Goal: Task Accomplishment & Management: Use online tool/utility

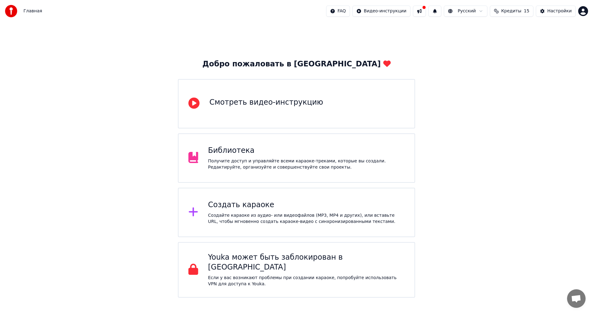
click at [243, 205] on div "Создать караоке" at bounding box center [306, 205] width 197 height 10
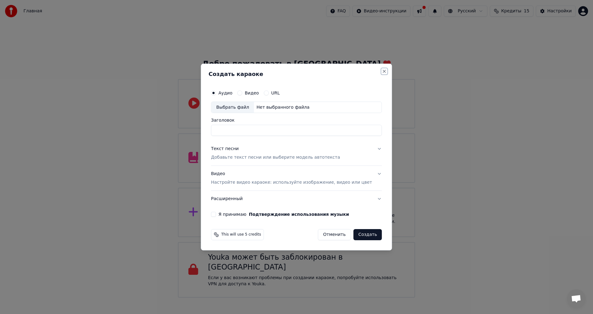
click at [382, 72] on button "Close" at bounding box center [384, 71] width 5 height 5
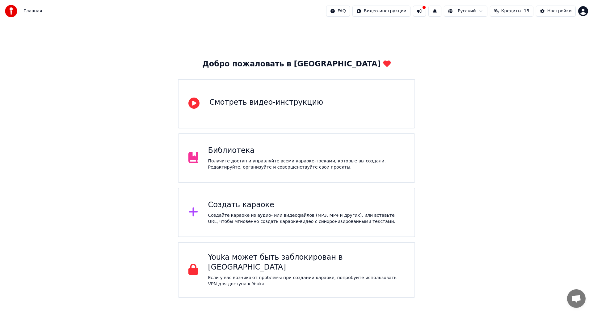
click at [238, 155] on div "Библиотека" at bounding box center [306, 151] width 197 height 10
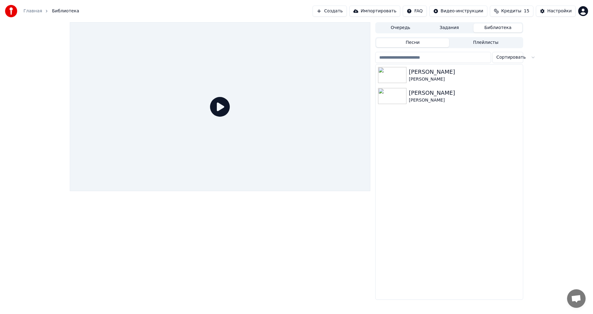
click at [32, 11] on link "Главная" at bounding box center [32, 11] width 19 height 6
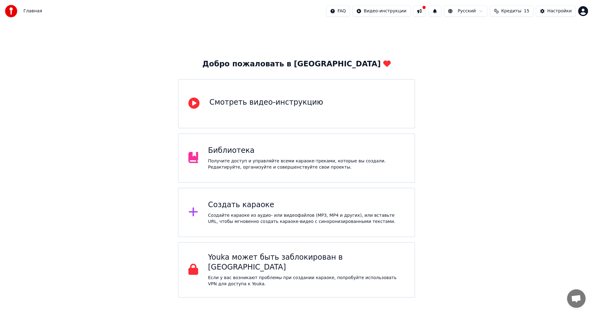
click at [223, 199] on div "Создать караоке Создайте караоке из аудио- или видеофайлов (MP3, MP4 и других),…" at bounding box center [296, 212] width 237 height 49
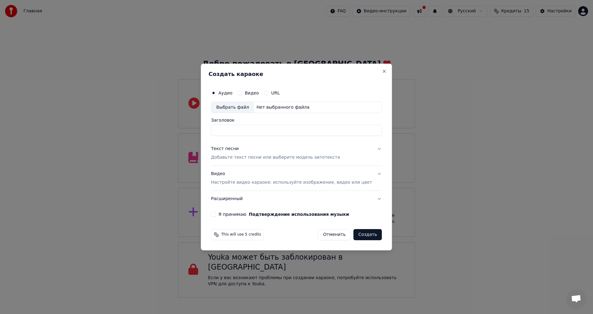
click at [250, 107] on div "Выбрать файл" at bounding box center [232, 107] width 43 height 11
type input "**********"
click at [249, 158] on p "Добавьте текст песни или выберите модель автотекста" at bounding box center [275, 158] width 129 height 6
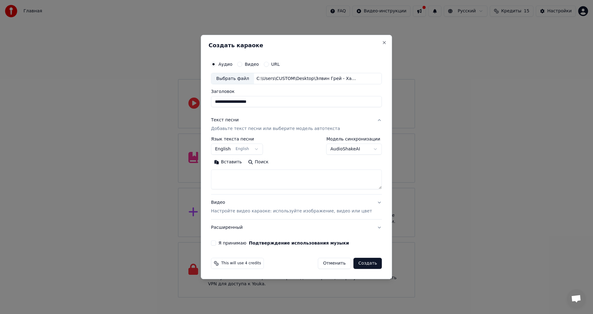
click at [241, 174] on textarea at bounding box center [296, 180] width 171 height 20
paste textarea "**********"
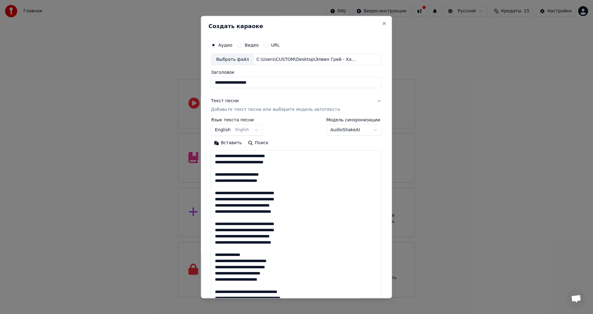
scroll to position [181, 0]
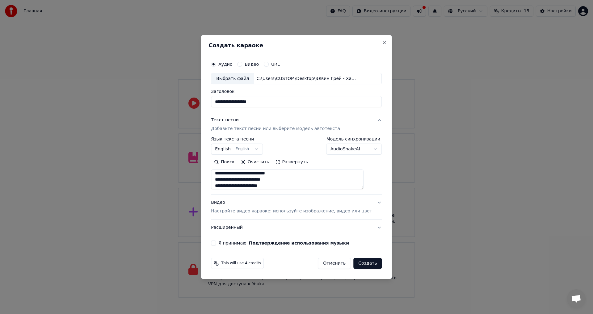
type textarea "**********"
drag, startPoint x: 264, startPoint y: 103, endPoint x: 252, endPoint y: 103, distance: 11.7
click at [252, 103] on input "**********" at bounding box center [296, 101] width 171 height 11
paste input
type input "**********"
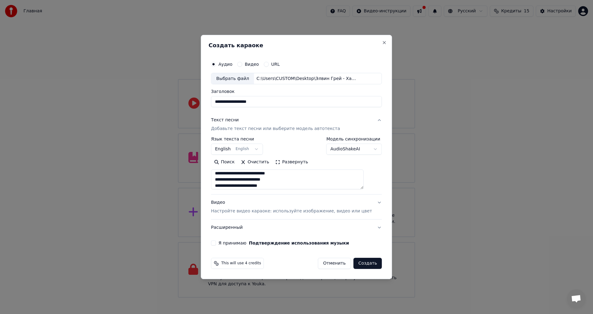
click at [295, 163] on button "Развернуть" at bounding box center [291, 163] width 39 height 10
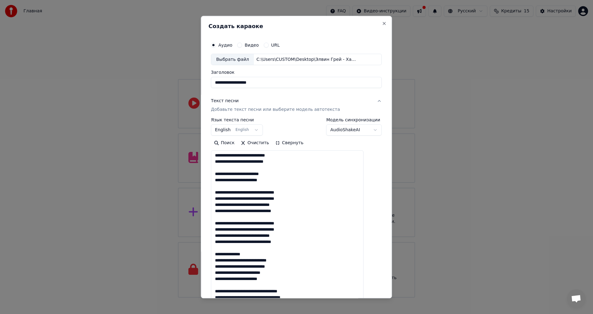
scroll to position [0, 0]
drag, startPoint x: 225, startPoint y: 156, endPoint x: 214, endPoint y: 156, distance: 10.2
click at [214, 156] on div "**********" at bounding box center [296, 157] width 191 height 283
drag, startPoint x: 257, startPoint y: 256, endPoint x: 217, endPoint y: 254, distance: 40.8
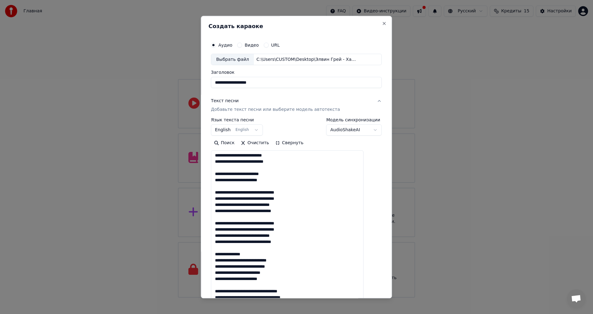
click at [217, 254] on div "**********" at bounding box center [297, 224] width 176 height 376
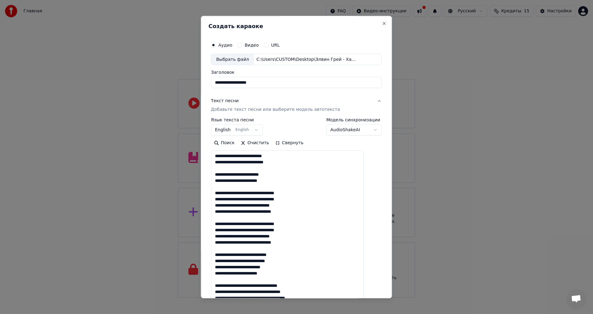
scroll to position [31, 0]
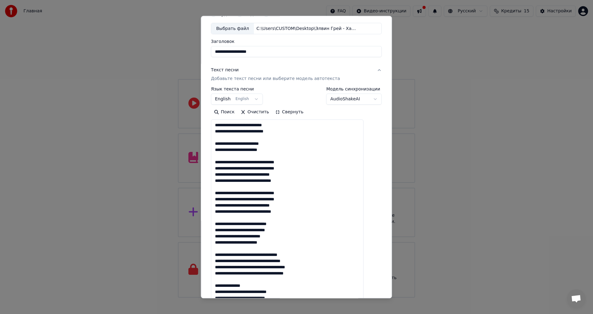
drag, startPoint x: 288, startPoint y: 243, endPoint x: 221, endPoint y: 225, distance: 68.8
click at [221, 225] on textarea "**********" at bounding box center [287, 221] width 153 height 203
click at [291, 241] on textarea "**********" at bounding box center [287, 221] width 153 height 203
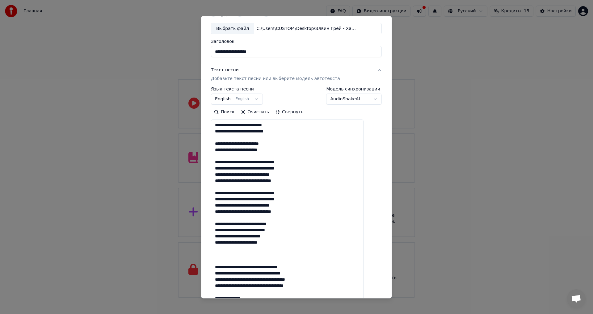
paste textarea "**********"
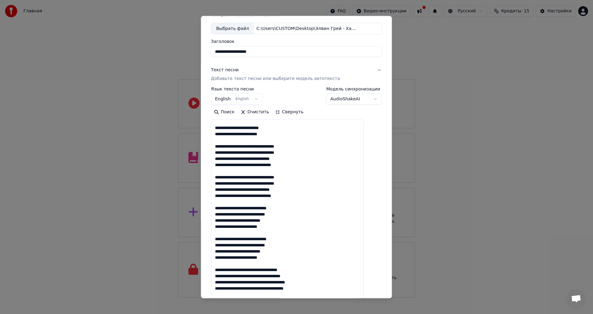
scroll to position [25, 0]
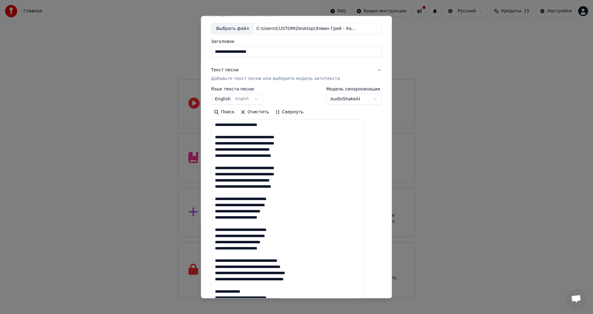
drag, startPoint x: 226, startPoint y: 260, endPoint x: 218, endPoint y: 261, distance: 7.4
click at [218, 261] on textarea "**********" at bounding box center [287, 221] width 153 height 203
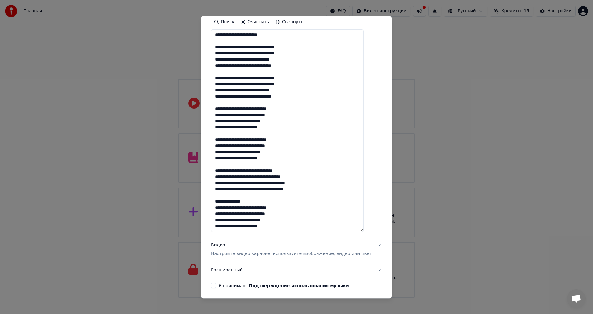
scroll to position [124, 0]
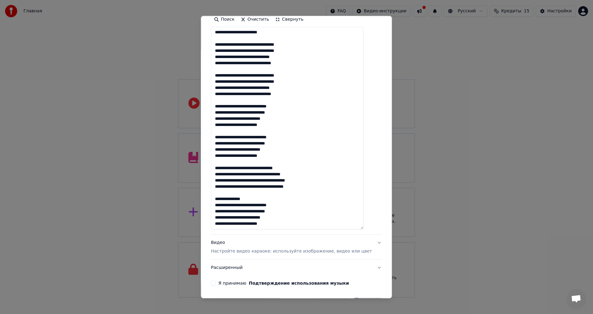
drag, startPoint x: 259, startPoint y: 198, endPoint x: 199, endPoint y: 199, distance: 60.3
click at [199, 199] on body "Главная FAQ Видео-инструкции Русский Кредиты 15 Настройки Добро пожаловать в Yo…" at bounding box center [296, 149] width 593 height 298
click at [269, 201] on textarea "**********" at bounding box center [287, 128] width 153 height 203
drag, startPoint x: 258, startPoint y: 201, endPoint x: 220, endPoint y: 200, distance: 37.7
click at [220, 200] on textarea "**********" at bounding box center [287, 128] width 153 height 203
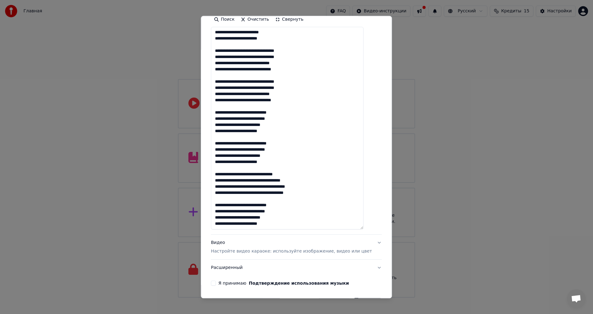
scroll to position [19, 0]
click at [287, 226] on textarea "**********" at bounding box center [287, 128] width 153 height 203
paste textarea "**********"
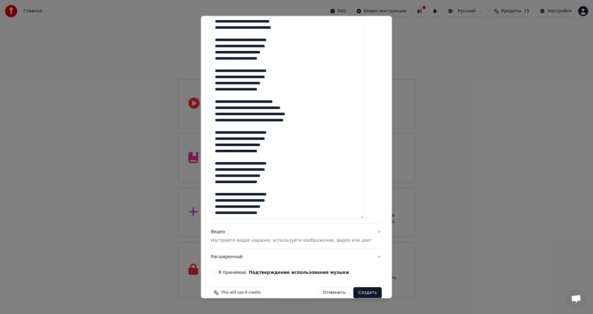
scroll to position [145, 0]
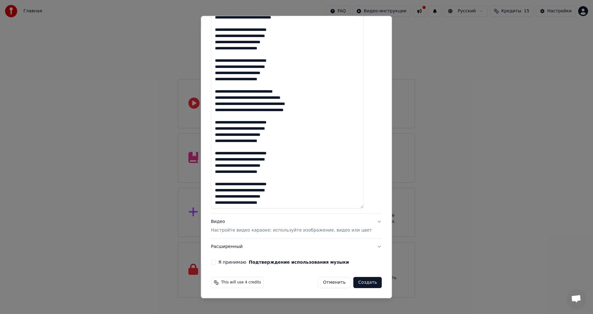
type textarea "**********"
click at [235, 231] on p "Настройте видео караоке: используйте изображение, видео или цвет" at bounding box center [291, 231] width 161 height 6
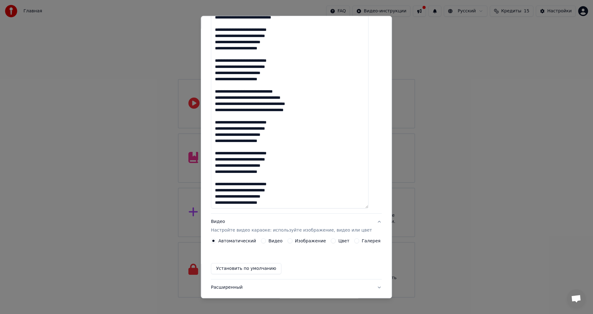
scroll to position [0, 0]
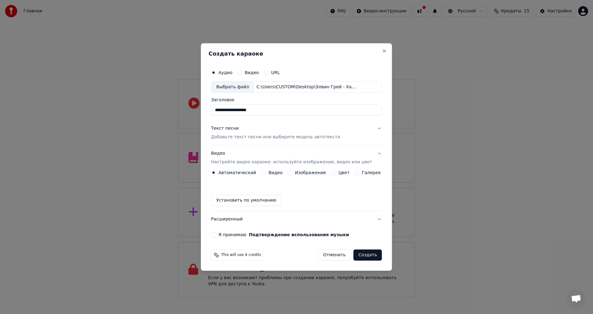
click at [311, 175] on label "Изображение" at bounding box center [310, 173] width 31 height 4
click at [293, 175] on button "Изображение" at bounding box center [290, 172] width 5 height 5
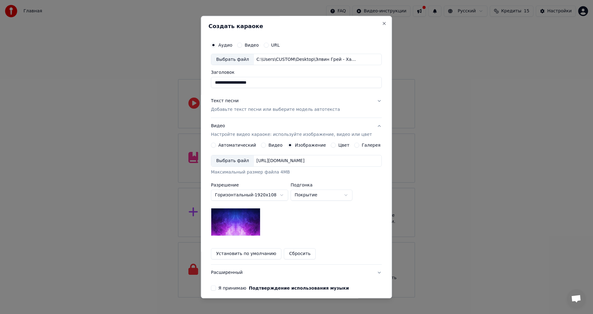
click at [241, 162] on div "Выбрать файл" at bounding box center [232, 161] width 43 height 11
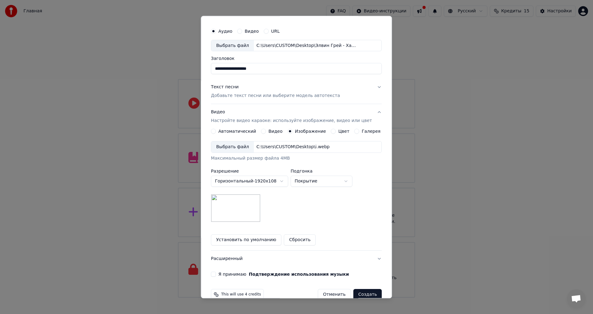
scroll to position [26, 0]
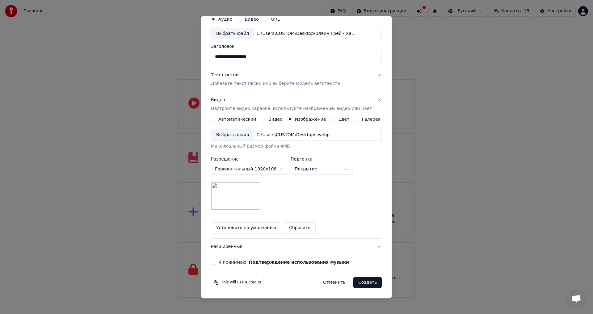
click at [216, 262] on button "Я принимаю Подтверждение использования музыки" at bounding box center [213, 262] width 5 height 5
click at [364, 283] on button "Создать" at bounding box center [368, 282] width 28 height 11
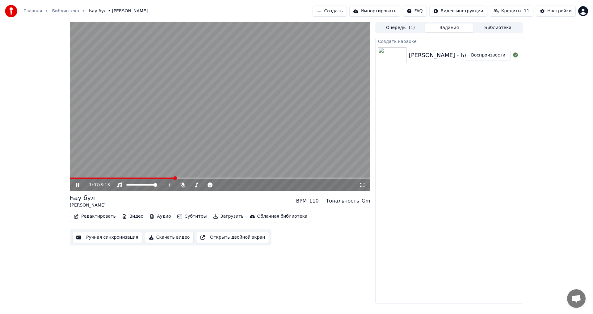
click at [77, 184] on icon at bounding box center [77, 185] width 3 height 4
click at [76, 177] on video at bounding box center [220, 106] width 301 height 169
click at [75, 178] on span at bounding box center [123, 178] width 107 height 1
click at [78, 185] on icon at bounding box center [82, 185] width 15 height 5
click at [78, 186] on icon at bounding box center [78, 185] width 4 height 4
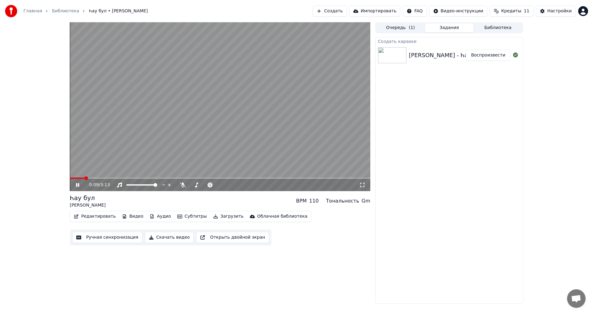
click at [78, 186] on icon at bounding box center [82, 185] width 15 height 5
click at [133, 216] on button "Видео" at bounding box center [133, 216] width 27 height 9
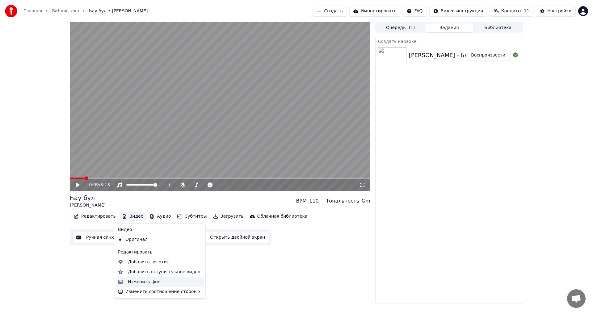
click at [152, 283] on div "Изменить фон" at bounding box center [144, 282] width 33 height 6
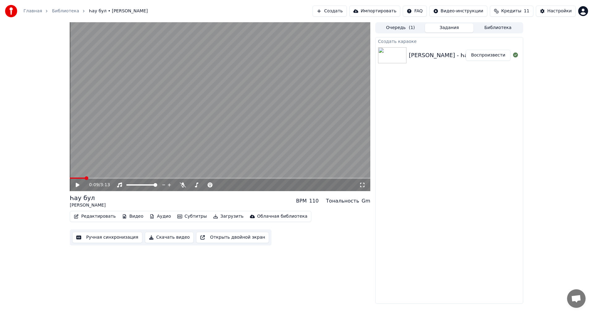
click at [133, 215] on button "Видео" at bounding box center [133, 216] width 27 height 9
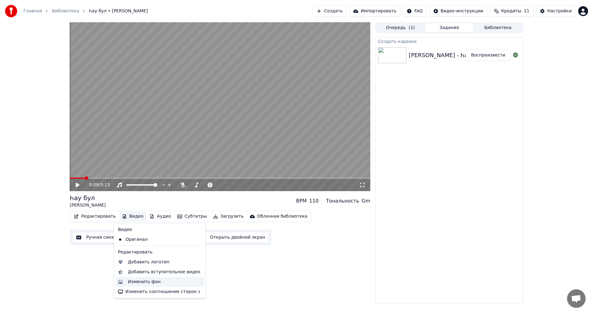
click at [150, 282] on div "Изменить фон" at bounding box center [144, 282] width 33 height 6
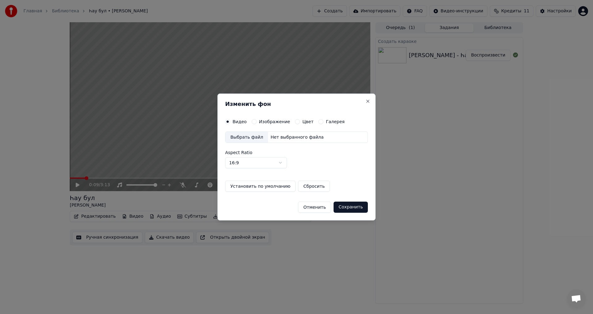
click at [245, 136] on div "Выбрать файл" at bounding box center [247, 137] width 43 height 11
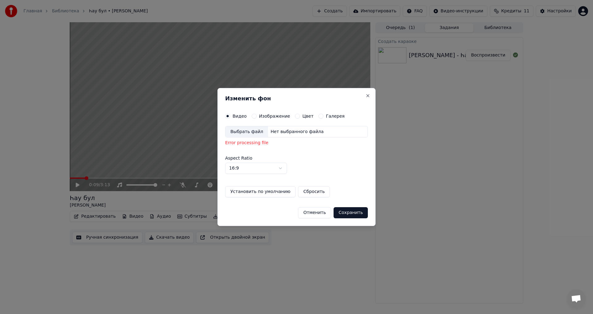
click at [252, 117] on button "Изображение" at bounding box center [254, 116] width 5 height 5
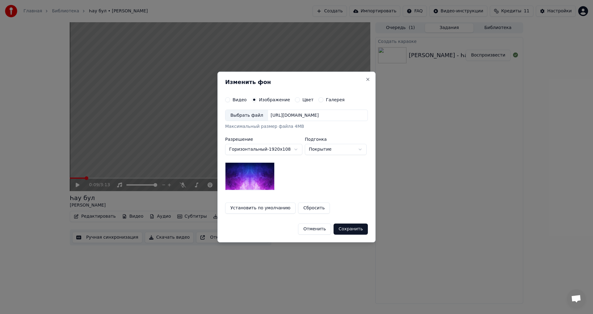
click at [249, 117] on div "Выбрать файл" at bounding box center [247, 115] width 43 height 11
click at [353, 229] on button "Сохранить" at bounding box center [351, 229] width 34 height 11
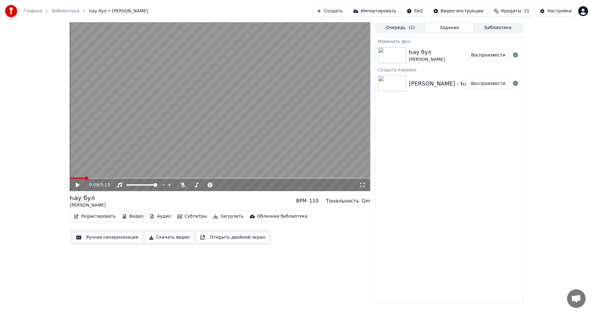
click at [78, 184] on icon at bounding box center [78, 185] width 4 height 4
click at [395, 27] on button "Очередь ( 1 )" at bounding box center [400, 27] width 49 height 9
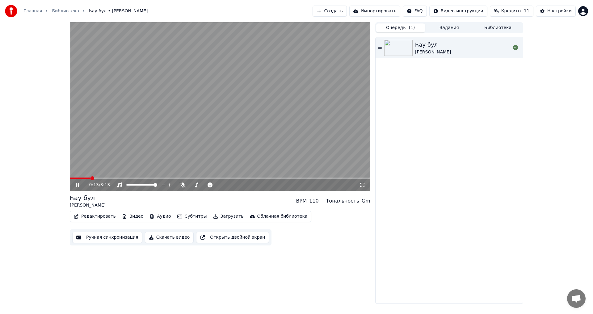
click at [458, 29] on button "Задания" at bounding box center [449, 27] width 49 height 9
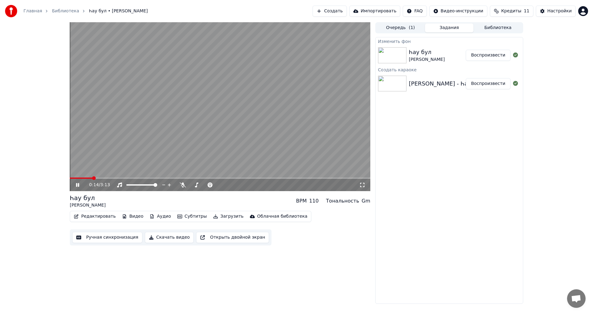
click at [446, 55] on div "Һау бул [PERSON_NAME]" at bounding box center [437, 55] width 57 height 15
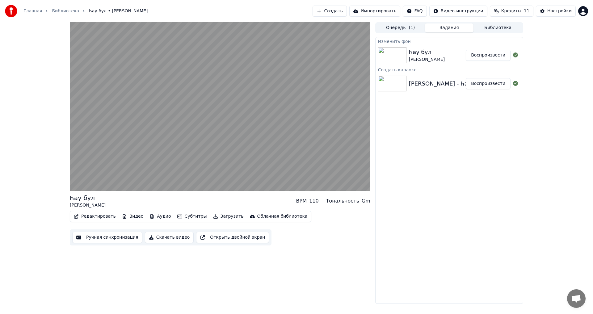
click at [436, 53] on div "Һау бул [PERSON_NAME]" at bounding box center [437, 55] width 57 height 15
drag, startPoint x: 433, startPoint y: 54, endPoint x: 435, endPoint y: 86, distance: 31.3
click at [435, 86] on div "Изменить фон Һау бул Элвин Грей Воспроизвести Создать караоке Элвин Грей - Һау …" at bounding box center [449, 170] width 148 height 267
click at [434, 57] on div "Һау бул [PERSON_NAME]" at bounding box center [437, 55] width 57 height 15
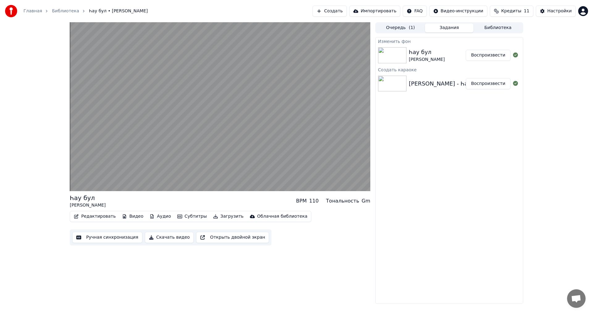
click at [488, 53] on button "Воспроизвести" at bounding box center [488, 55] width 45 height 11
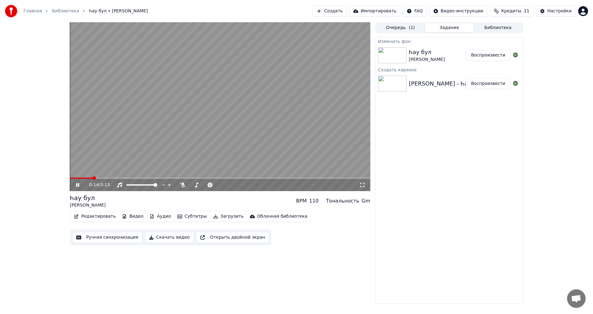
click at [504, 188] on div "Изменить фон Һау бул Элвин Грей Воспроизвести Создать караоке Элвин Грей - Һау …" at bounding box center [449, 170] width 148 height 267
click at [190, 185] on span at bounding box center [192, 185] width 4 height 4
click at [143, 186] on span at bounding box center [143, 185] width 4 height 4
click at [192, 185] on span at bounding box center [193, 185] width 4 height 4
click at [190, 185] on span at bounding box center [192, 185] width 4 height 4
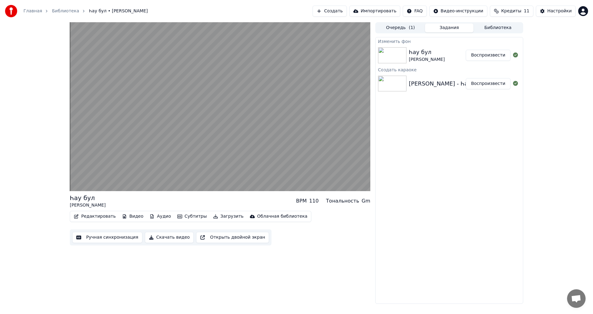
click at [117, 238] on button "Ручная синхронизация" at bounding box center [107, 237] width 70 height 11
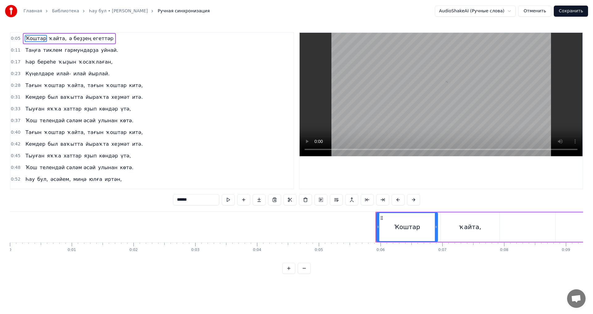
scroll to position [31, 0]
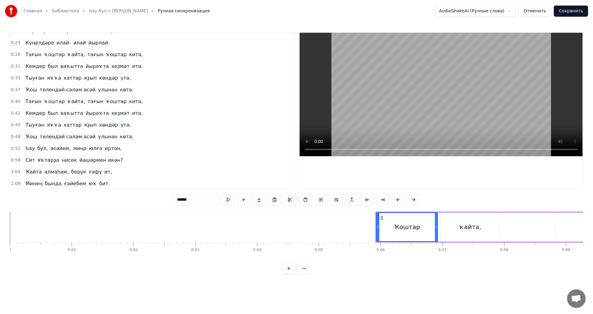
click at [55, 138] on span "телендәй сәләм әсәй" at bounding box center [67, 136] width 57 height 7
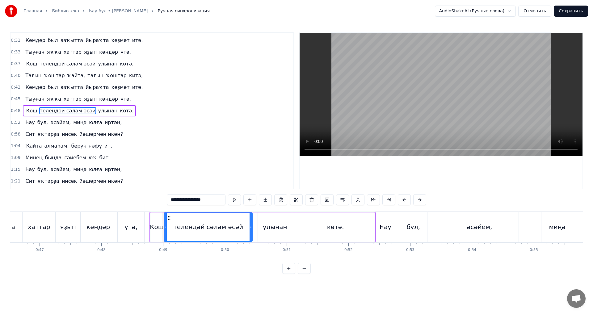
scroll to position [0, 2997]
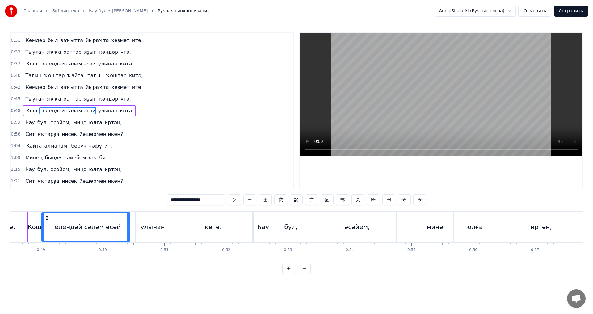
click at [59, 148] on span "алмаһам," at bounding box center [57, 145] width 26 height 7
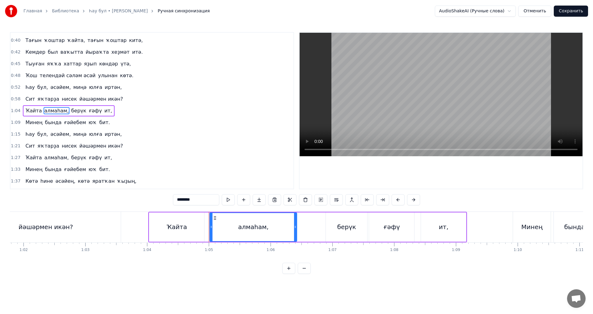
scroll to position [0, 3792]
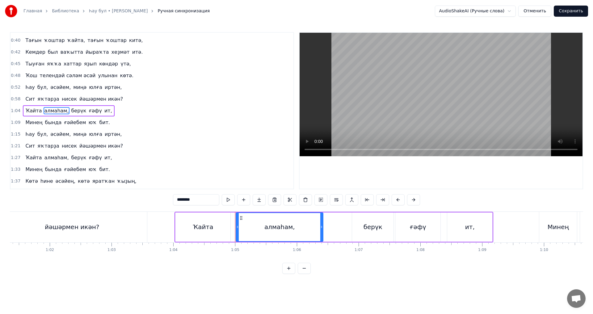
click at [214, 231] on div "Ҡайта" at bounding box center [203, 227] width 55 height 29
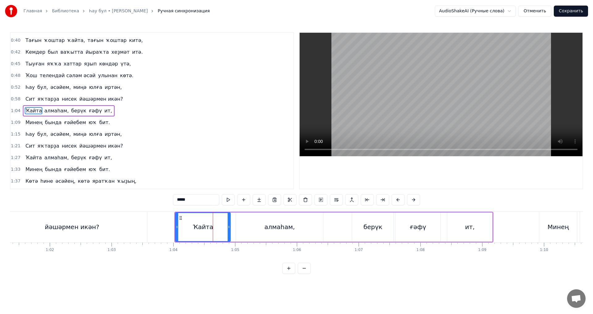
click at [130, 230] on div "йәшәрмен икән?" at bounding box center [72, 227] width 150 height 31
type input "**********"
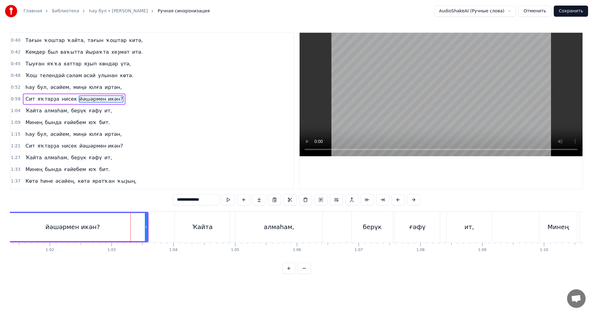
scroll to position [80, 0]
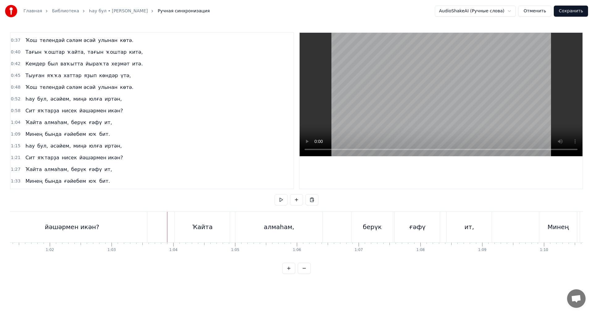
click at [183, 223] on div "Ҡайта" at bounding box center [202, 227] width 55 height 31
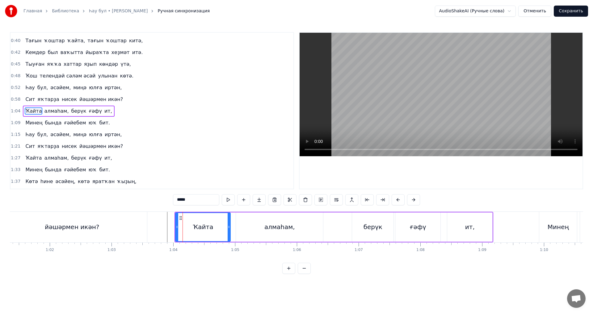
scroll to position [92, 0]
click at [413, 199] on button at bounding box center [413, 199] width 13 height 11
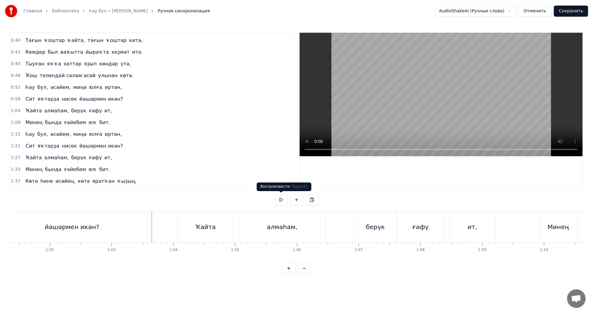
click at [280, 201] on button at bounding box center [281, 199] width 13 height 11
click at [280, 202] on button at bounding box center [281, 199] width 13 height 11
click at [281, 201] on button at bounding box center [281, 199] width 13 height 11
click at [61, 226] on div "йәшәрмен икән?" at bounding box center [72, 226] width 55 height 9
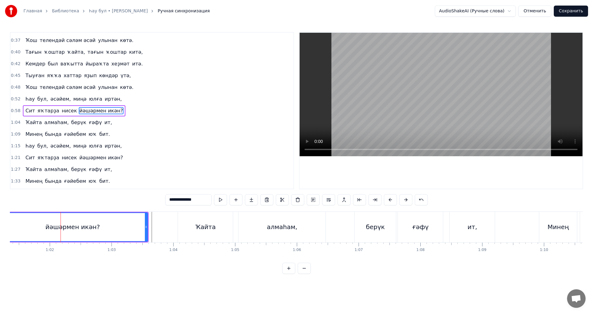
scroll to position [0, 3601]
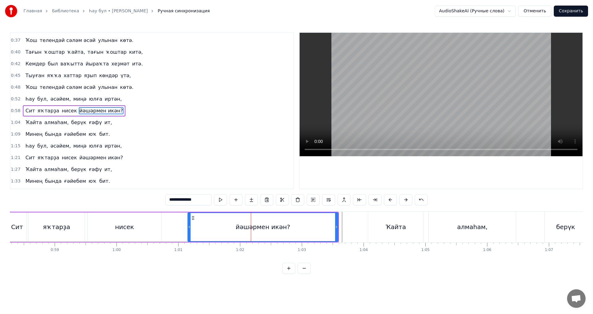
click at [239, 225] on div "йәшәрмен икән?" at bounding box center [263, 227] width 150 height 28
click at [222, 201] on button at bounding box center [220, 199] width 13 height 11
click at [275, 170] on div "1:27 [PERSON_NAME], берүк ғәфү ит," at bounding box center [152, 170] width 283 height 12
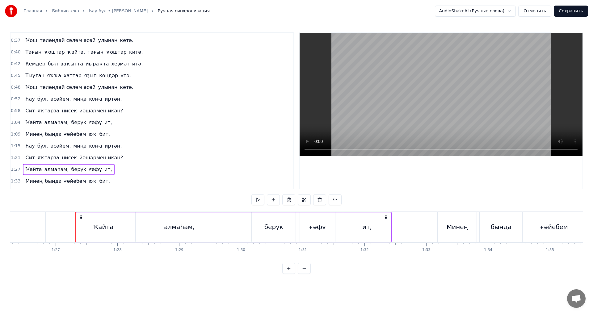
scroll to position [0, 5366]
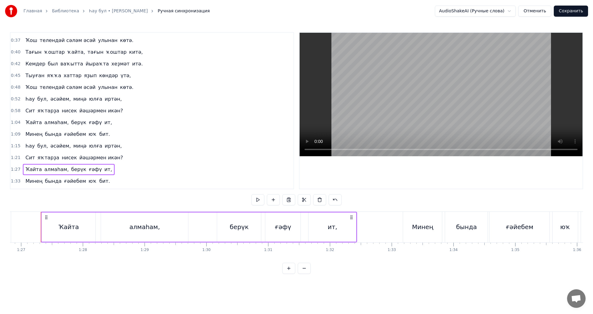
click at [61, 158] on span "нисек" at bounding box center [69, 157] width 16 height 7
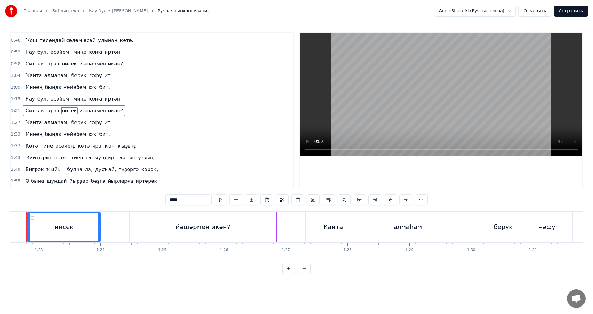
scroll to position [0, 5086]
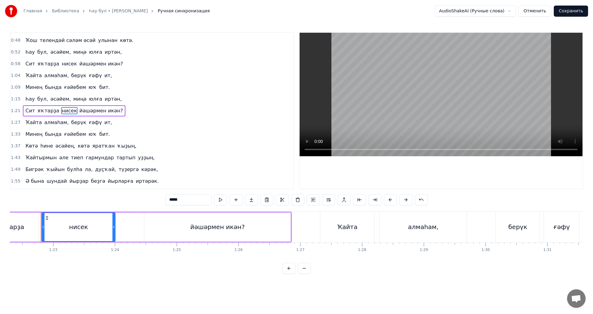
click at [220, 199] on button at bounding box center [220, 199] width 13 height 11
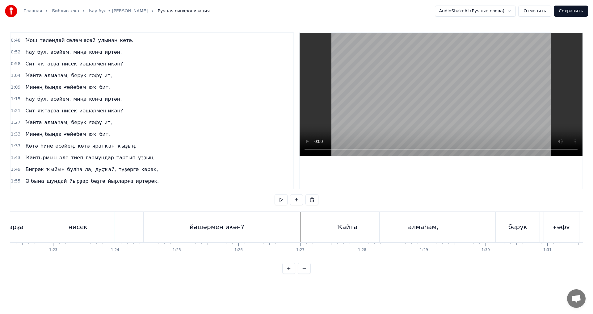
click at [126, 213] on div "Сит яҡтарҙа нисек йәшәрмен икән?" at bounding box center [125, 227] width 331 height 31
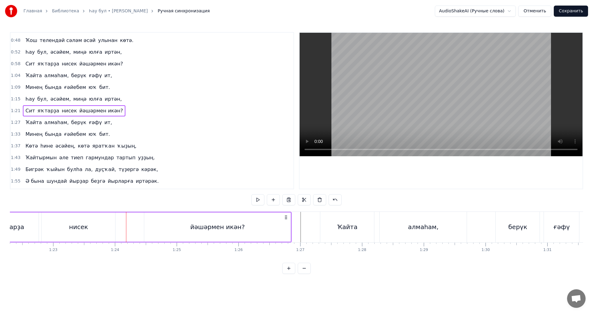
click at [239, 208] on div "0:05 Ҡоштар ҡайта, ә беҙҙең егеттәр 0:11 Таңға тиклем гармундарҙа уйнай. 0:17 Һ…" at bounding box center [297, 153] width 574 height 242
click at [256, 202] on button at bounding box center [258, 199] width 13 height 11
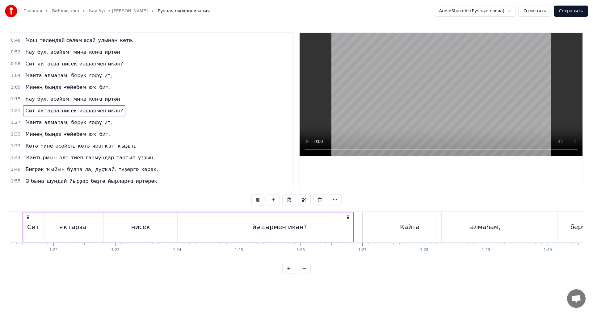
scroll to position [0, 5006]
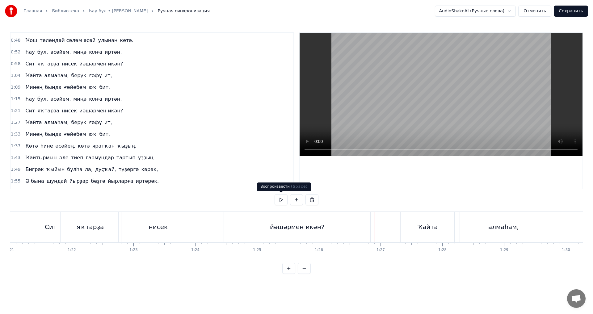
click at [280, 200] on button at bounding box center [281, 199] width 13 height 11
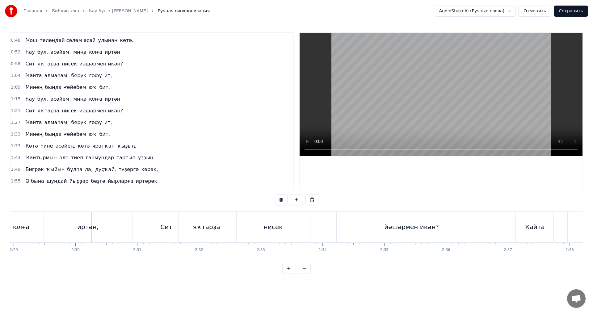
scroll to position [0, 9209]
click at [282, 199] on button at bounding box center [281, 199] width 13 height 11
click at [569, 9] on button "Сохранить" at bounding box center [571, 11] width 34 height 11
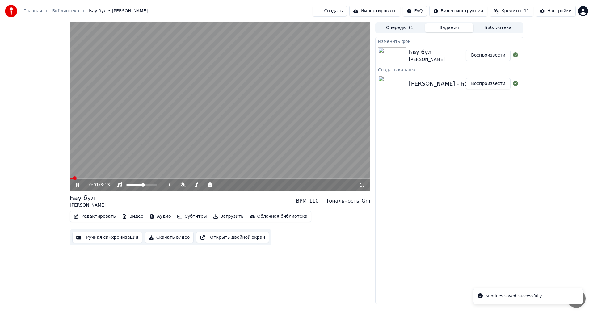
click at [491, 54] on button "Воспроизвести" at bounding box center [488, 55] width 45 height 11
click at [76, 186] on icon at bounding box center [82, 185] width 15 height 5
